Goal: Information Seeking & Learning: Find specific fact

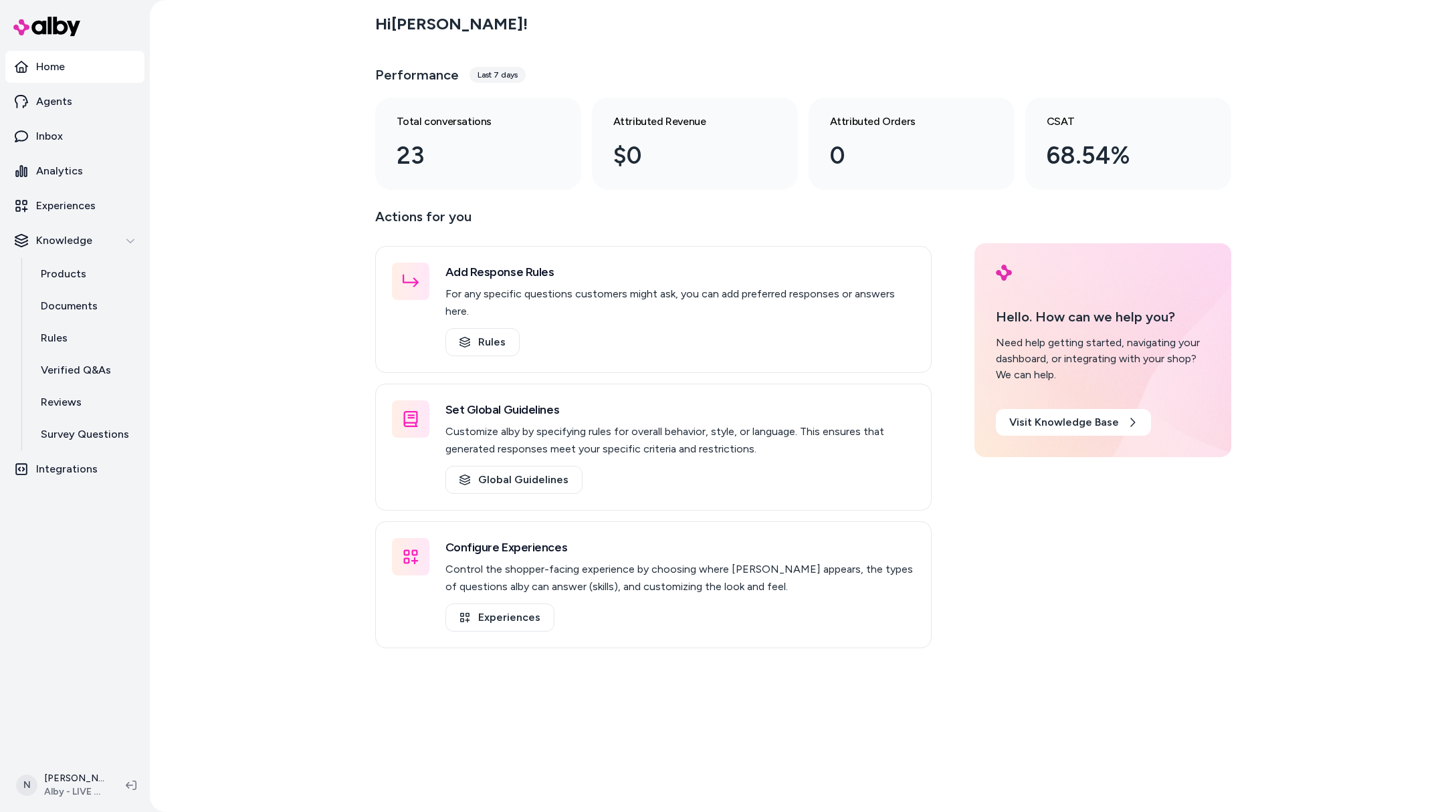
click at [75, 764] on div "N [PERSON_NAME] Alby - LIVE on [DOMAIN_NAME]" at bounding box center [75, 786] width 150 height 54
click at [74, 788] on html "Home Agents Inbox Analytics Experiences Knowledge Products Documents Rules Veri…" at bounding box center [728, 406] width 1456 height 812
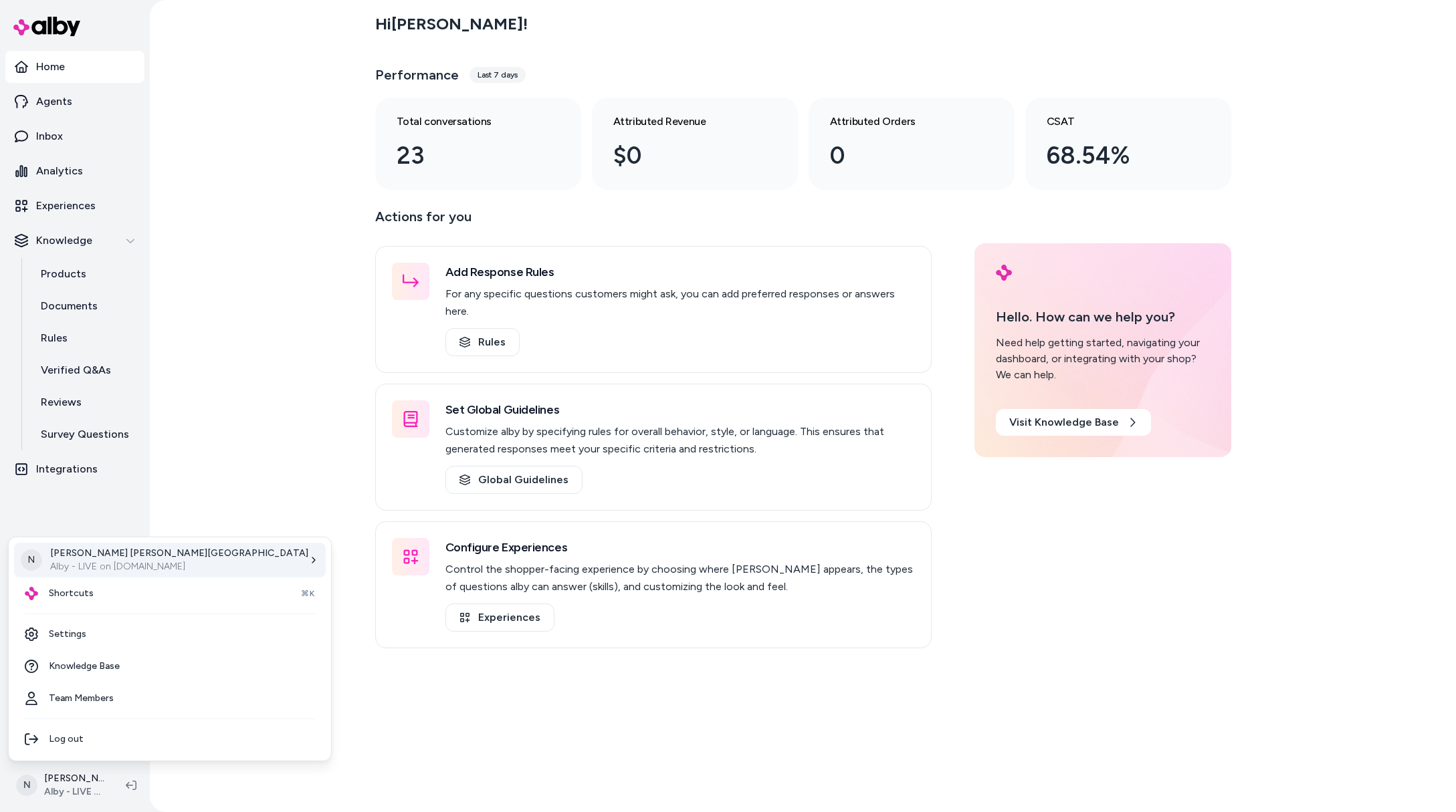
click at [110, 557] on p "[PERSON_NAME]" at bounding box center [179, 553] width 258 height 13
click at [127, 595] on div "Shortcuts ⌘K" at bounding box center [169, 594] width 312 height 32
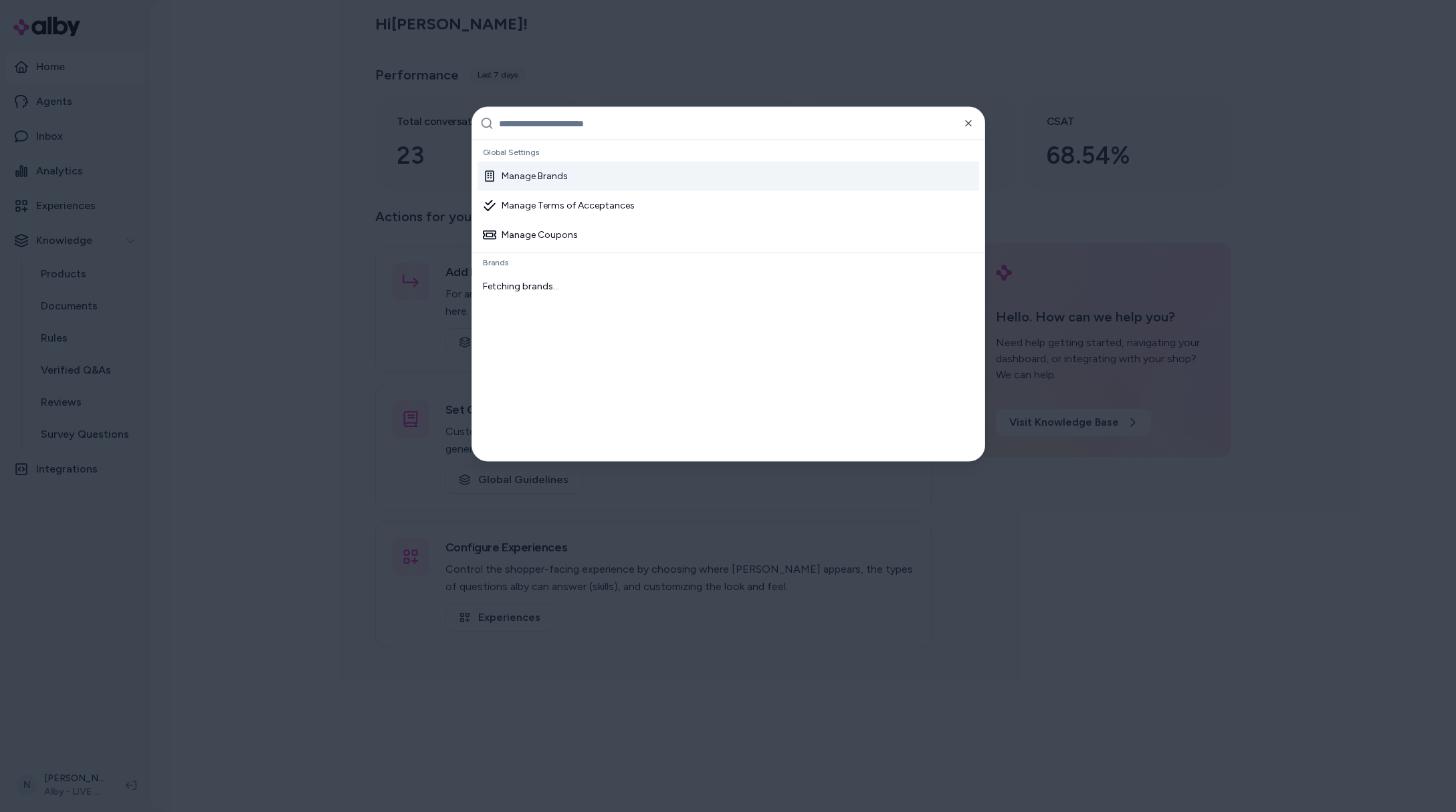
paste input "**********"
type input "**********"
click at [672, 175] on div "Northern Tool 28233044-f4e1-463d-89d4-524af0d42bbb" at bounding box center [728, 178] width 501 height 32
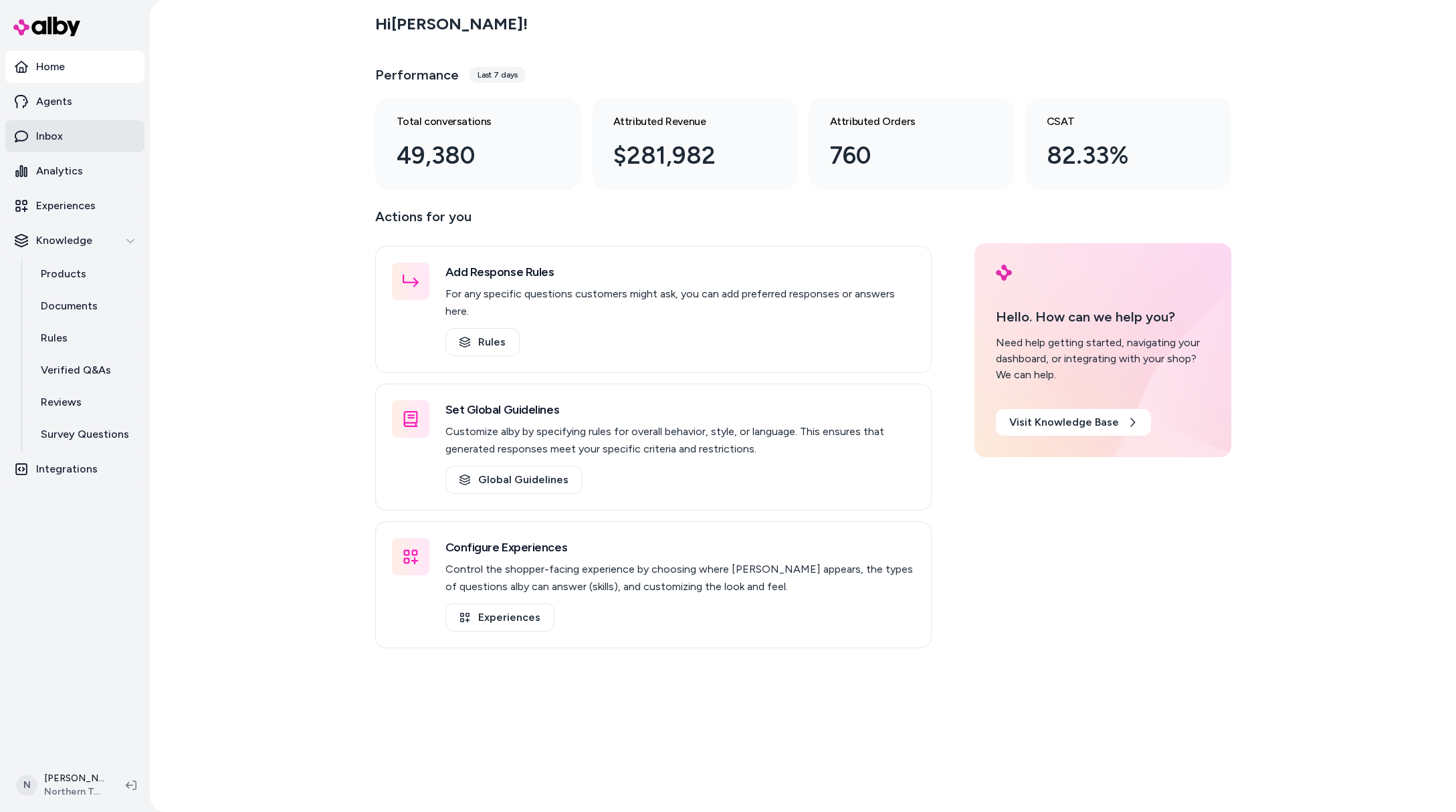
drag, startPoint x: 73, startPoint y: 144, endPoint x: 84, endPoint y: 131, distance: 17.0
click at [73, 143] on link "Inbox" at bounding box center [75, 136] width 139 height 32
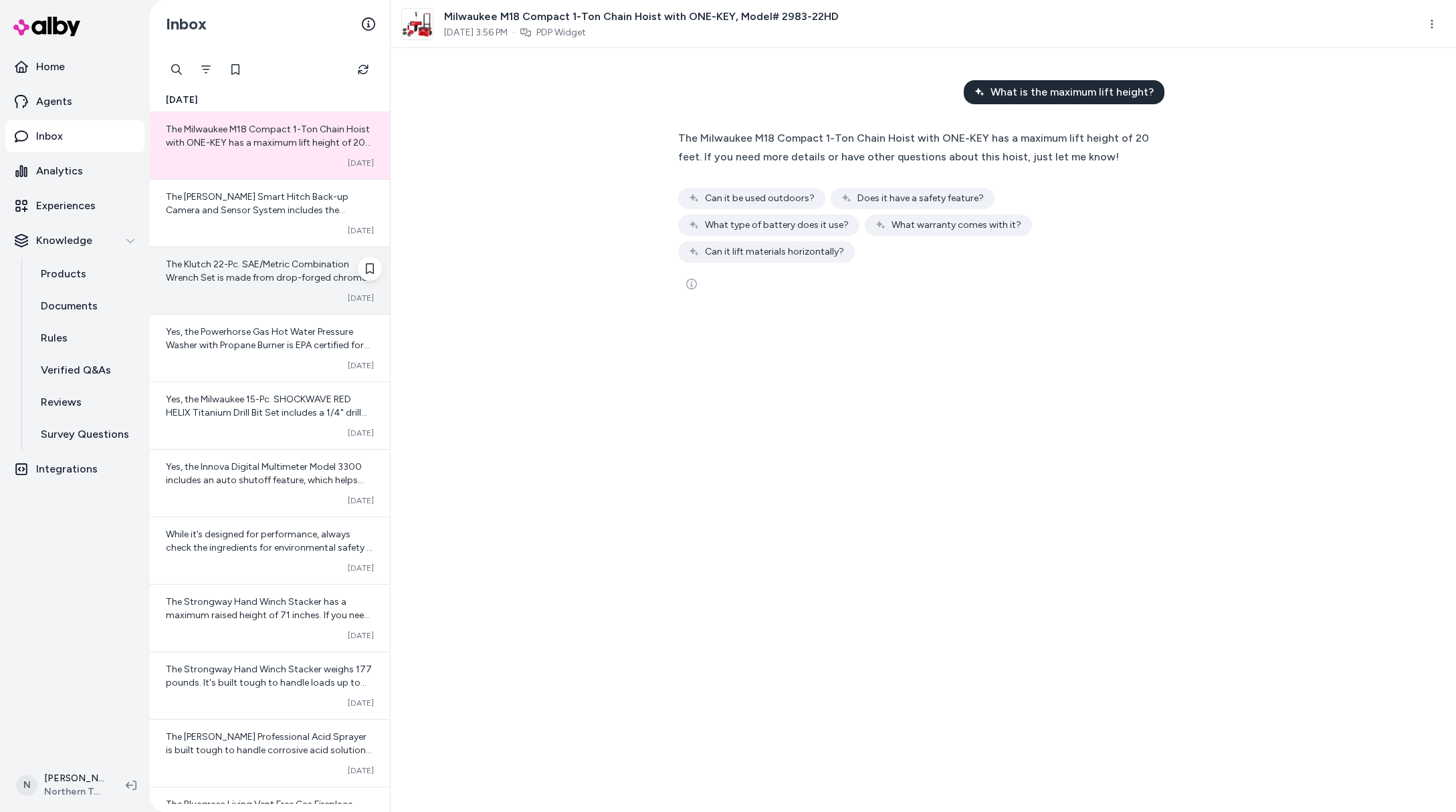
click at [207, 284] on div "The Klutch 22-Pc. SAE/Metric Combination Wrench Set is made from drop-forged ch…" at bounding box center [269, 271] width 208 height 27
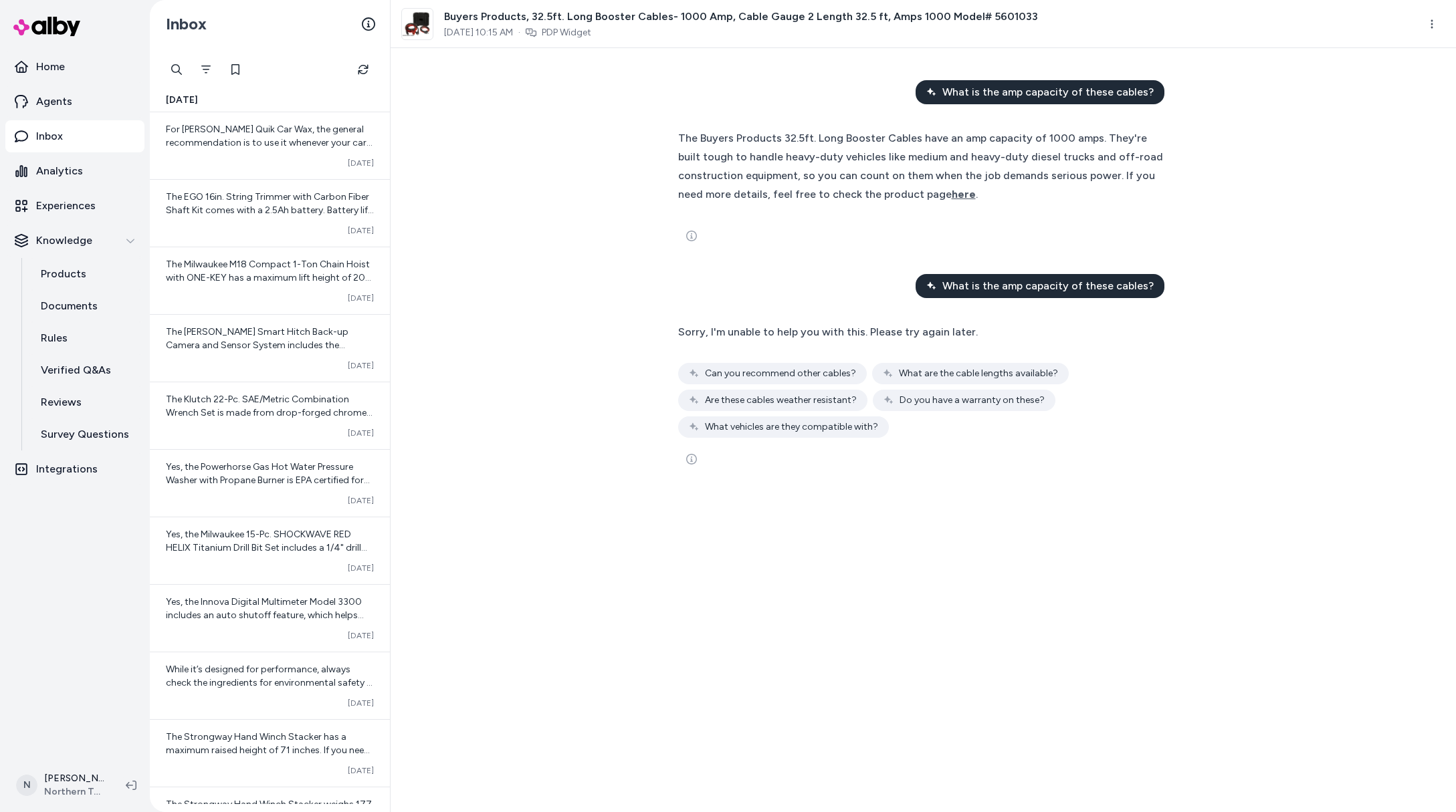
click at [854, 231] on div at bounding box center [923, 236] width 491 height 27
click at [1009, 281] on span "What is the amp capacity of these cables?" at bounding box center [1048, 286] width 211 height 16
click at [1016, 90] on span "What is the amp capacity of these cables?" at bounding box center [1048, 92] width 211 height 16
click at [1426, 28] on html "Home Agents Inbox Analytics Experiences Knowledge Products Documents Rules Veri…" at bounding box center [728, 406] width 1456 height 812
click at [1352, 129] on link "View in LangFuse" at bounding box center [1374, 128] width 143 height 24
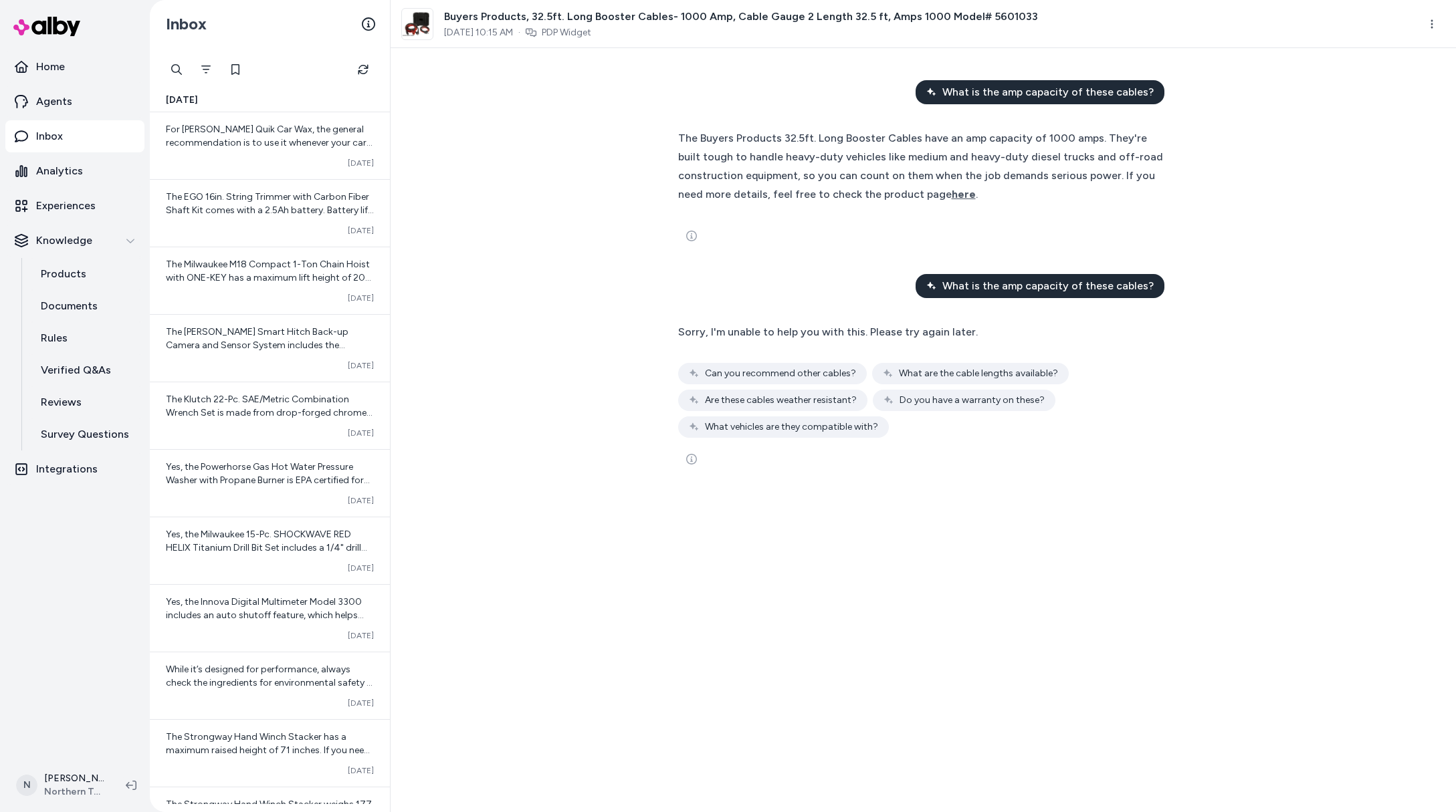
click at [947, 188] on div "The Buyers Products 32.5ft. Long Booster Cables have an amp capacity of 1000 am…" at bounding box center [923, 166] width 491 height 75
click at [683, 234] on button "See more" at bounding box center [691, 236] width 27 height 27
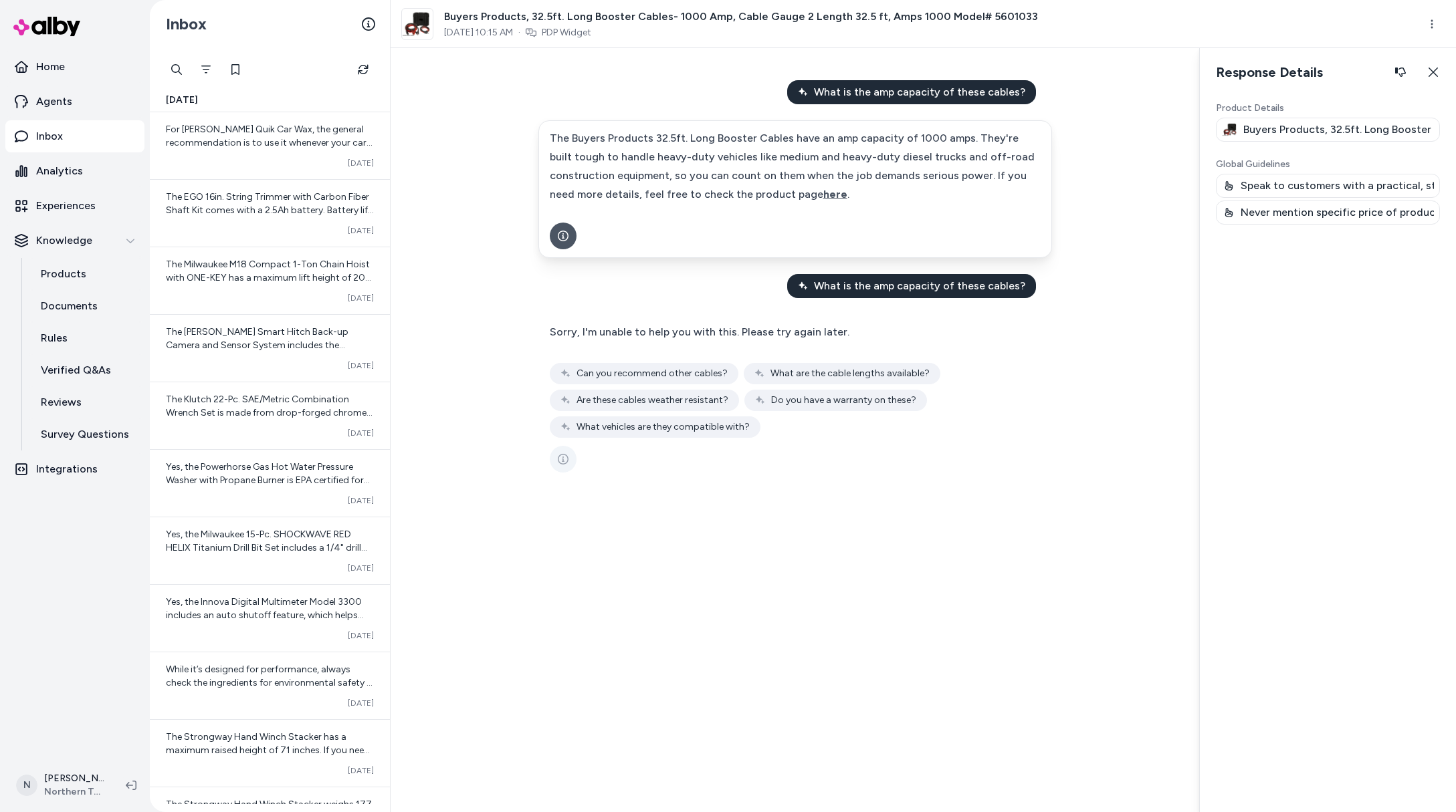
click at [561, 458] on icon "See more" at bounding box center [563, 460] width 11 height 11
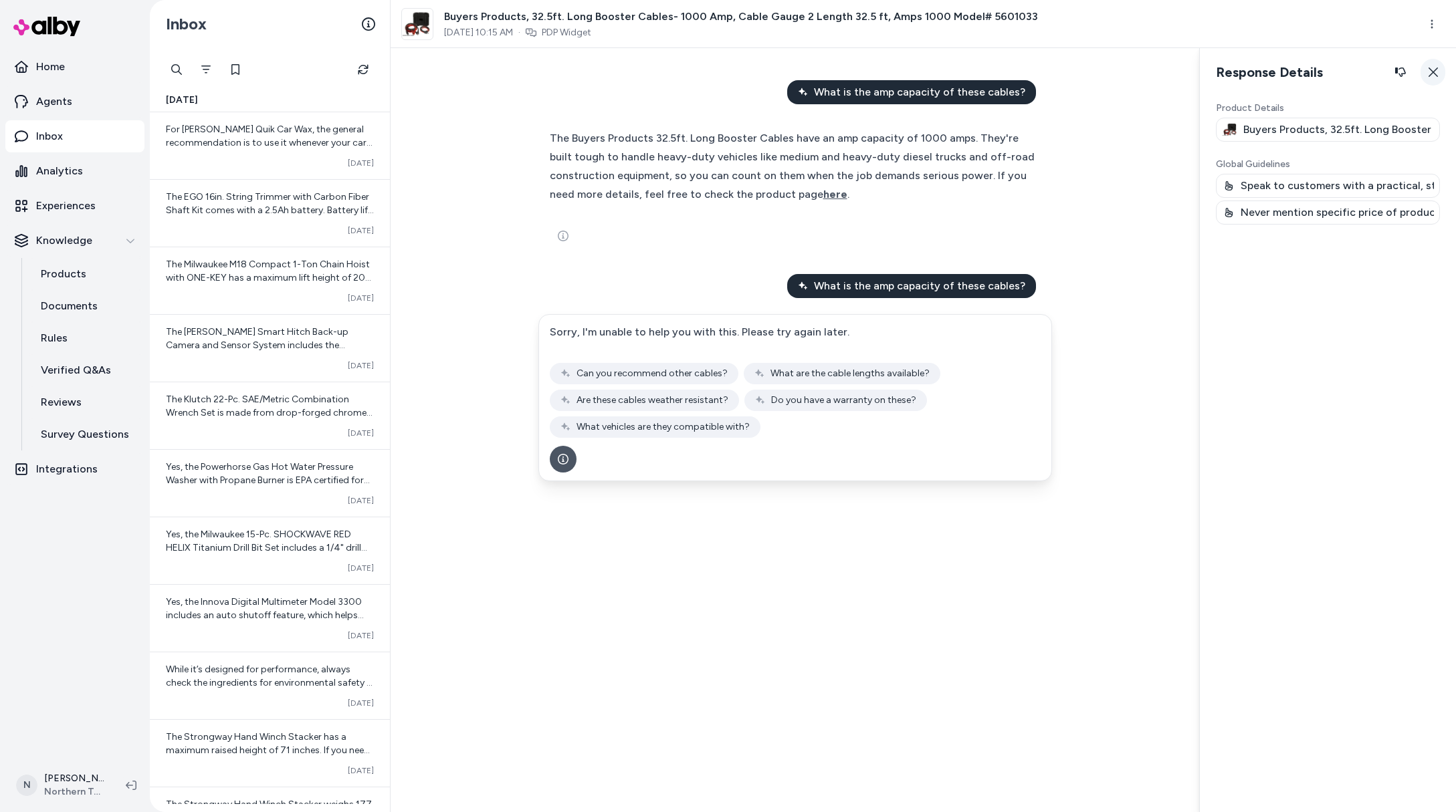
click at [1443, 65] on button "Close" at bounding box center [1433, 72] width 25 height 27
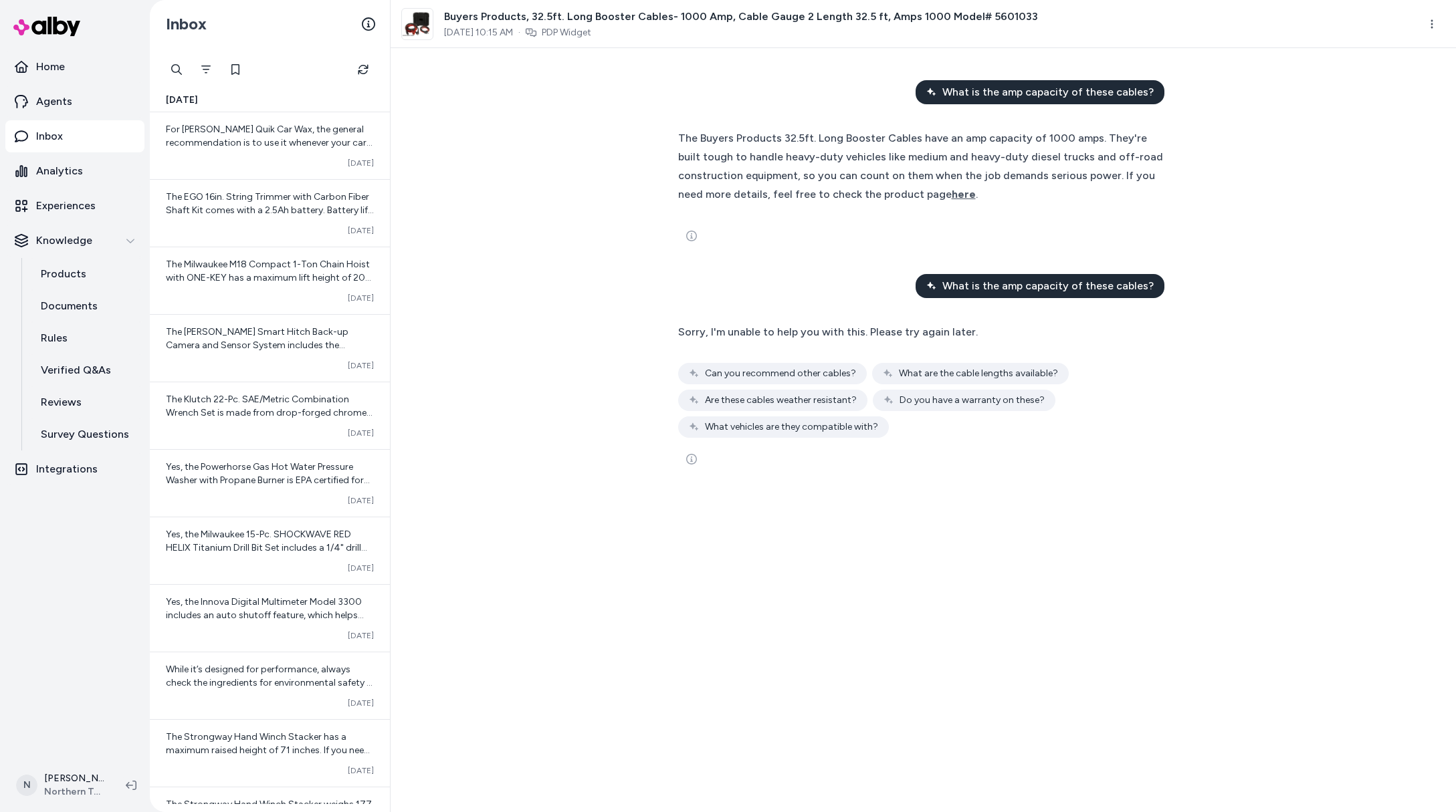
click at [1289, 134] on div "What is the amp capacity of these cables? The Buyers Products 32.5ft. Long Boos…" at bounding box center [923, 430] width 1066 height 764
click at [1121, 93] on span "What is the amp capacity of these cables?" at bounding box center [1048, 92] width 211 height 16
click at [652, 195] on div "What is the amp capacity of these cables? The Buyers Products 32.5ft. Long Boos…" at bounding box center [923, 430] width 1066 height 764
